Goal: Find specific page/section: Find specific page/section

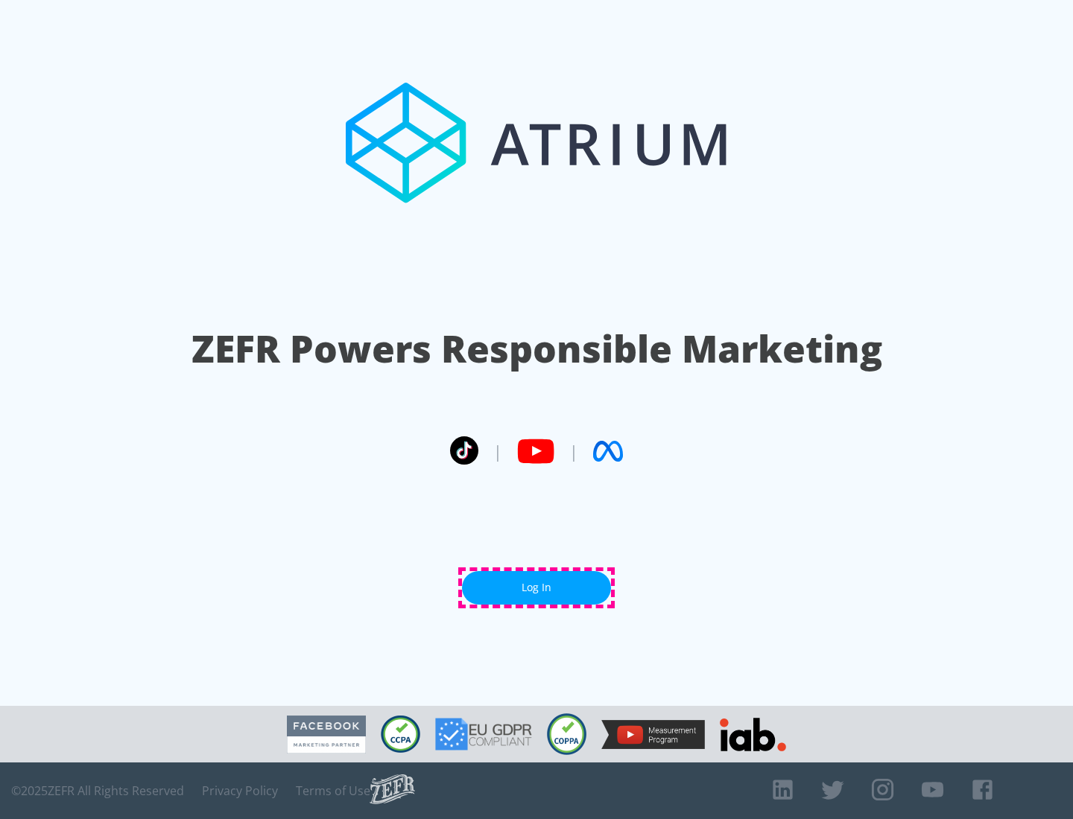
click at [536, 588] on link "Log In" at bounding box center [536, 588] width 149 height 34
